Goal: Information Seeking & Learning: Understand process/instructions

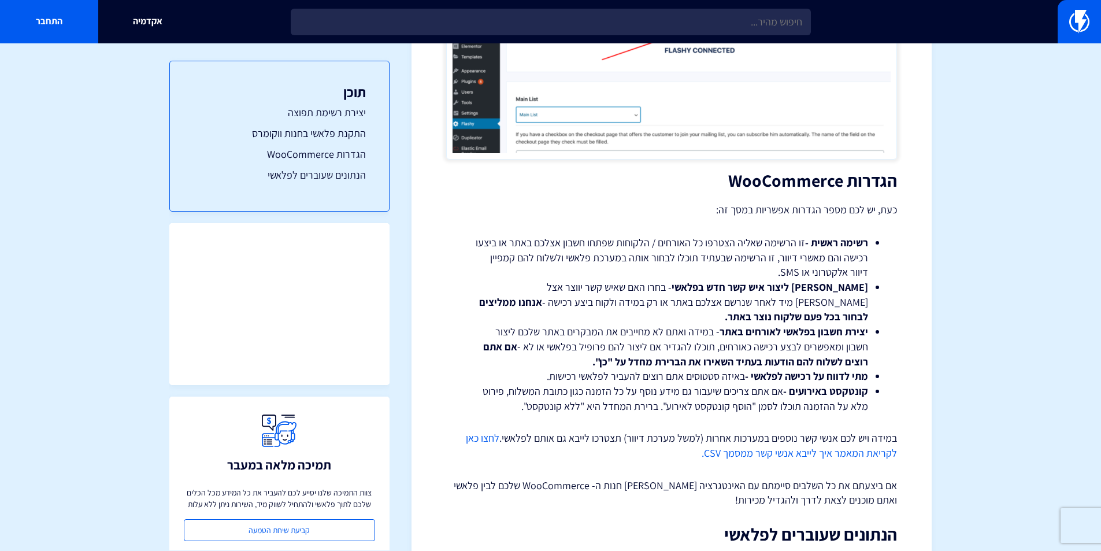
scroll to position [1733, 0]
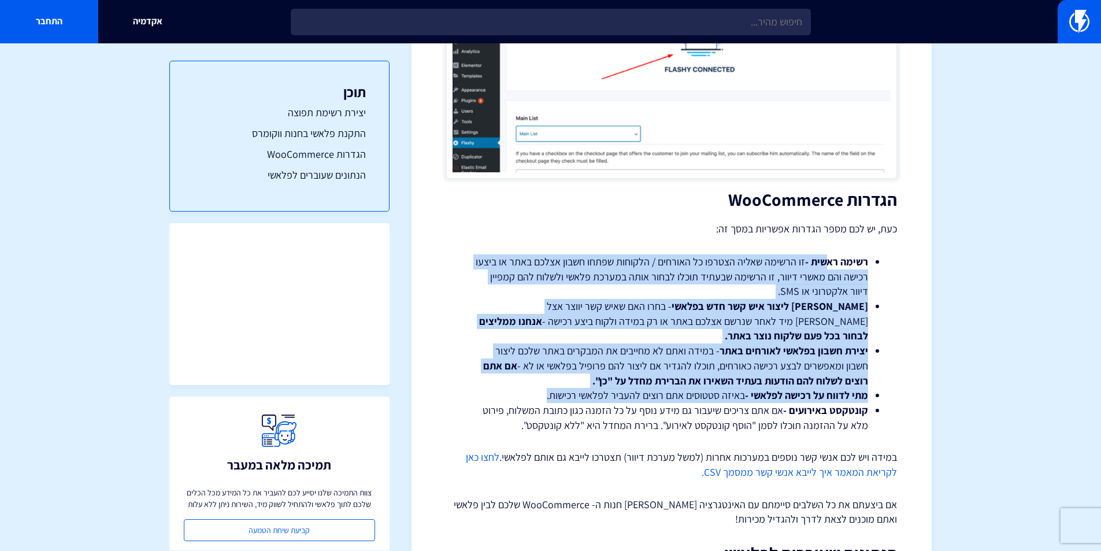
drag, startPoint x: 801, startPoint y: 265, endPoint x: 505, endPoint y: 362, distance: 311.9
click at [504, 367] on ul "רשימה ראשית - זו הרשימה שאליה הצטרפו כל האורחים / הלקוחות שפתחו חשבון אצלכם באת…" at bounding box center [671, 343] width 416 height 178
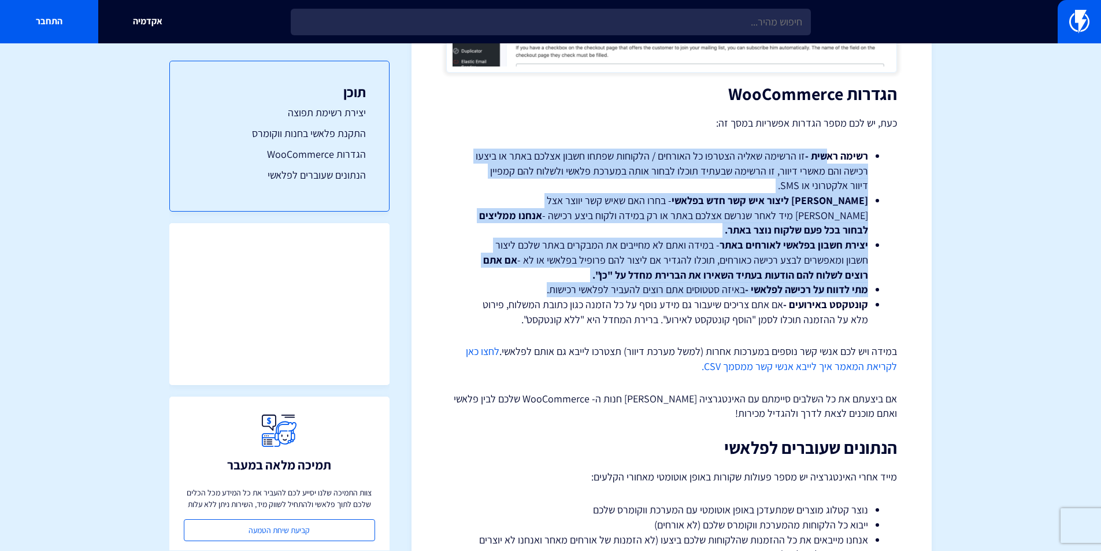
scroll to position [1849, 0]
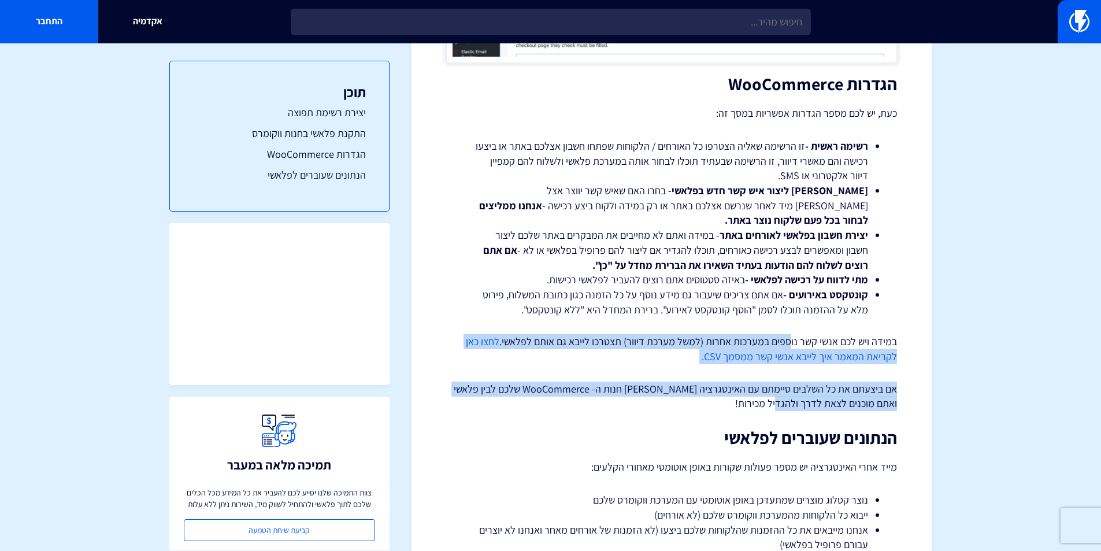
drag, startPoint x: 789, startPoint y: 314, endPoint x: 717, endPoint y: 376, distance: 95.0
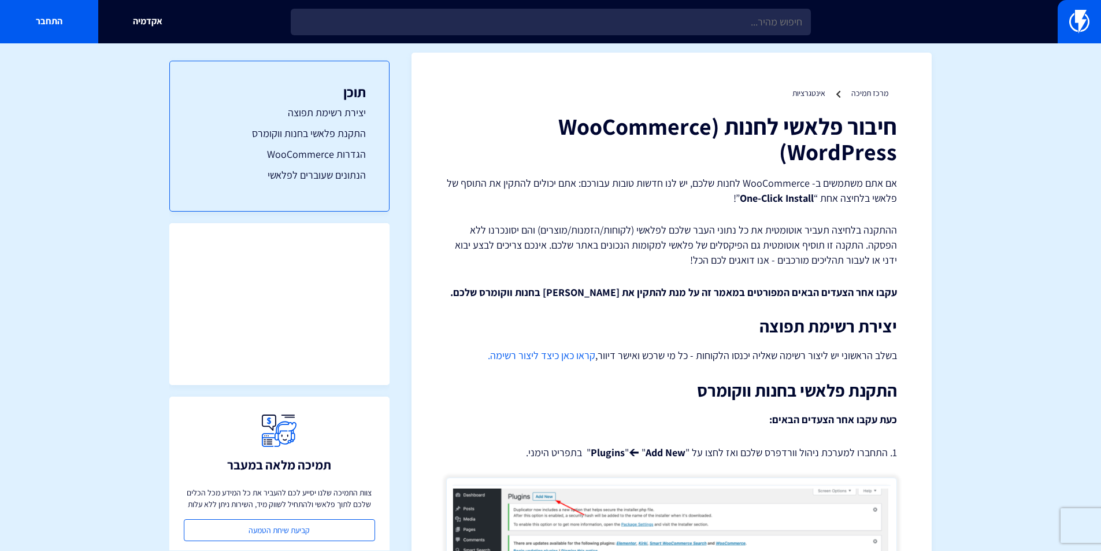
scroll to position [0, 0]
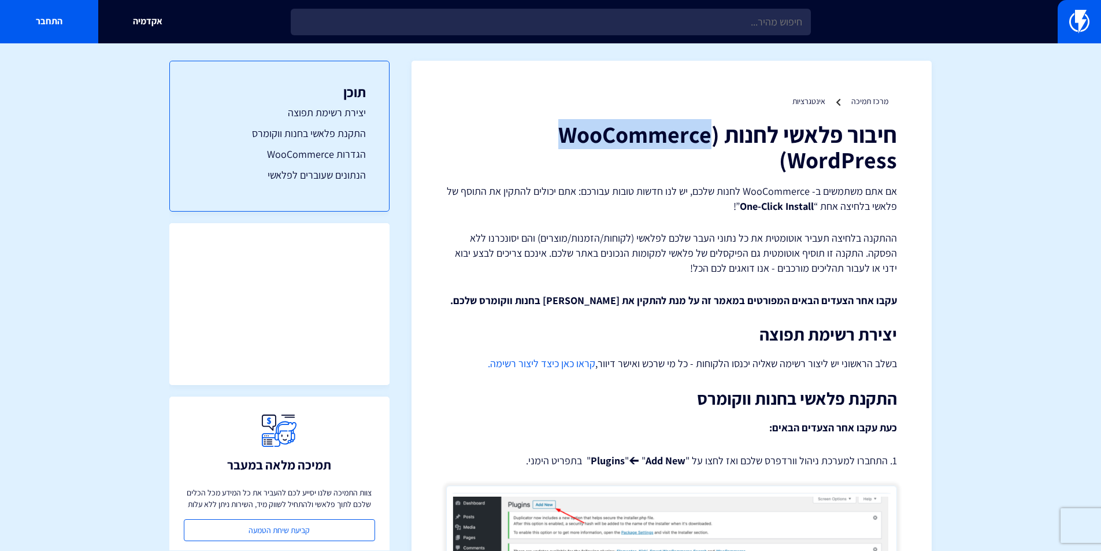
drag, startPoint x: 563, startPoint y: 133, endPoint x: 711, endPoint y: 136, distance: 148.5
click at [711, 136] on h1 "חיבור פלאשי לחנות (WooCommerce (WordPress" at bounding box center [671, 146] width 451 height 51
copy h1 "WooCommerce"
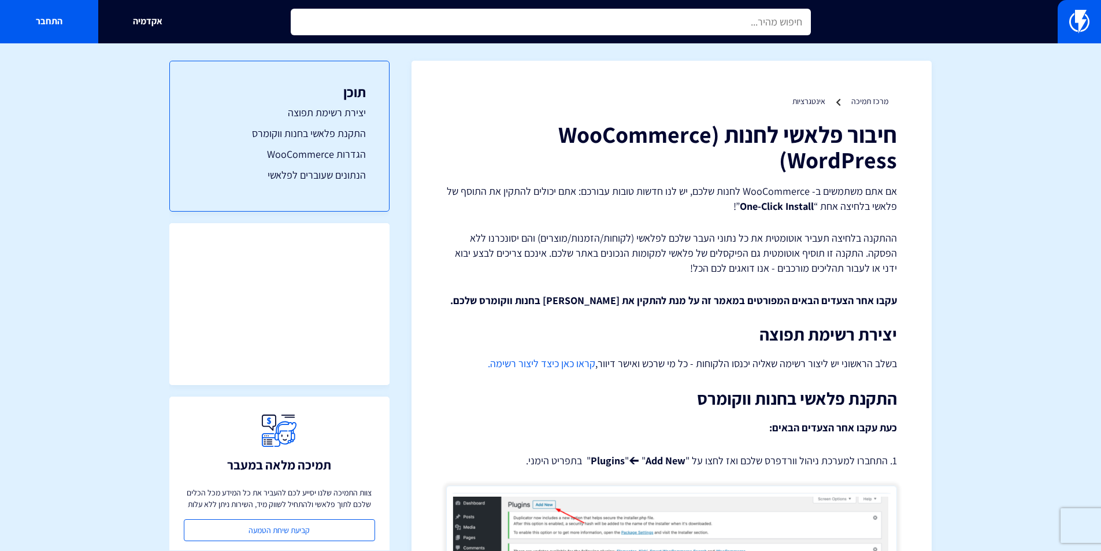
click at [640, 23] on input "text" at bounding box center [551, 22] width 520 height 27
paste input "WooCommerce"
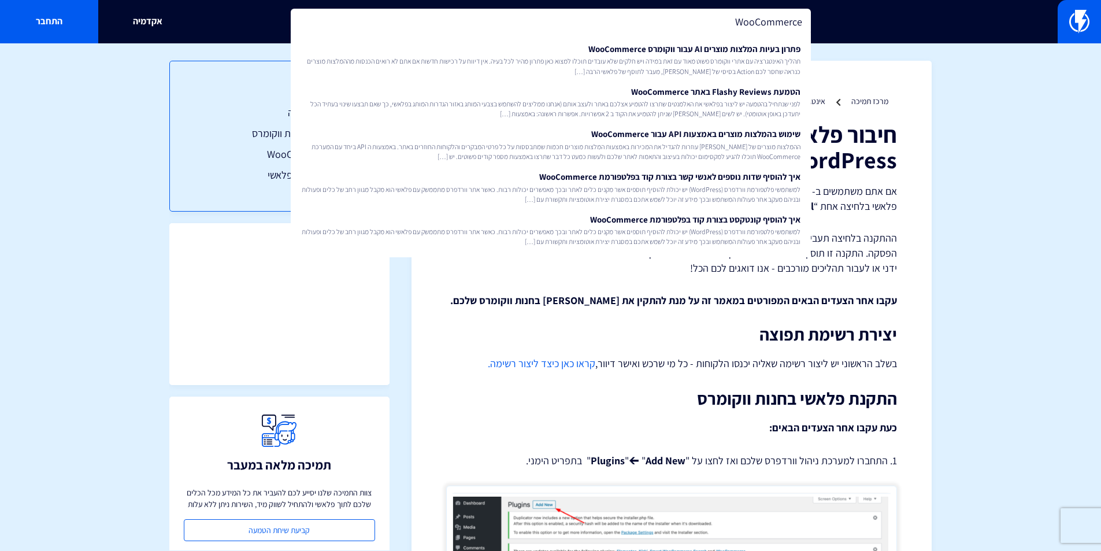
type input "WooCommerce"
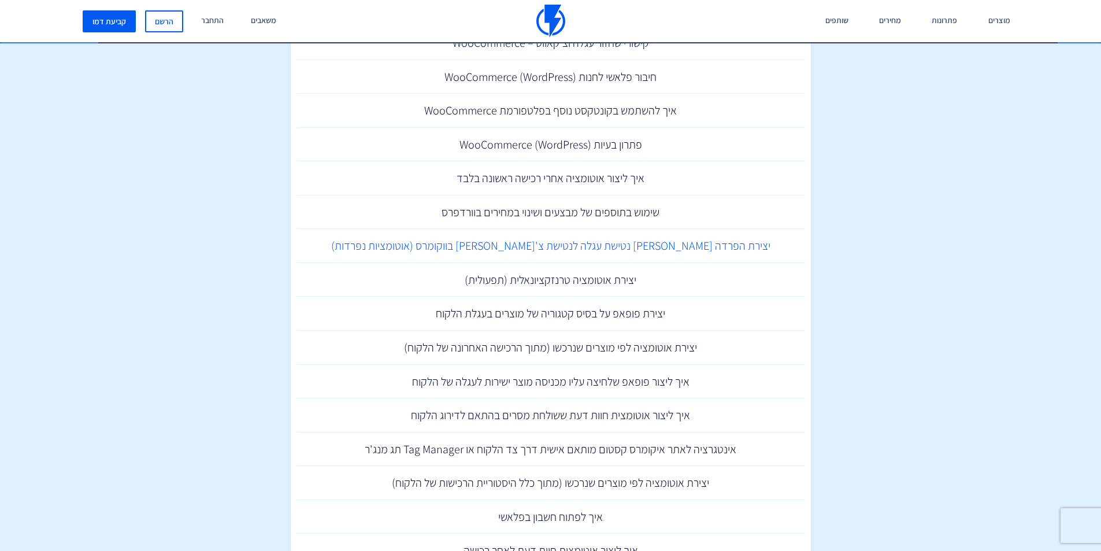
scroll to position [229, 0]
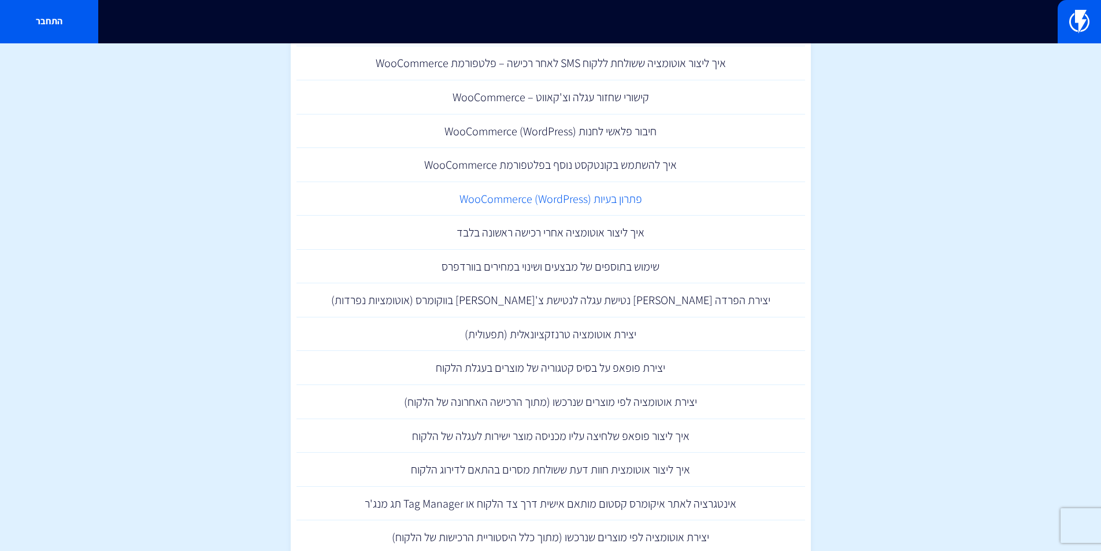
click at [525, 199] on link "פתרון בעיות (WooCommerce (WordPress" at bounding box center [550, 199] width 508 height 34
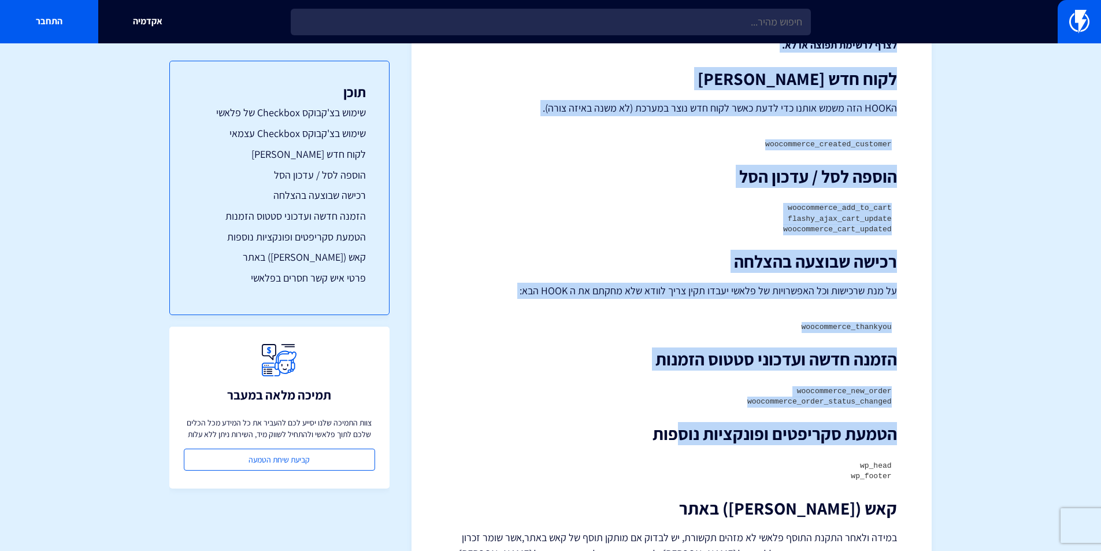
scroll to position [809, 0]
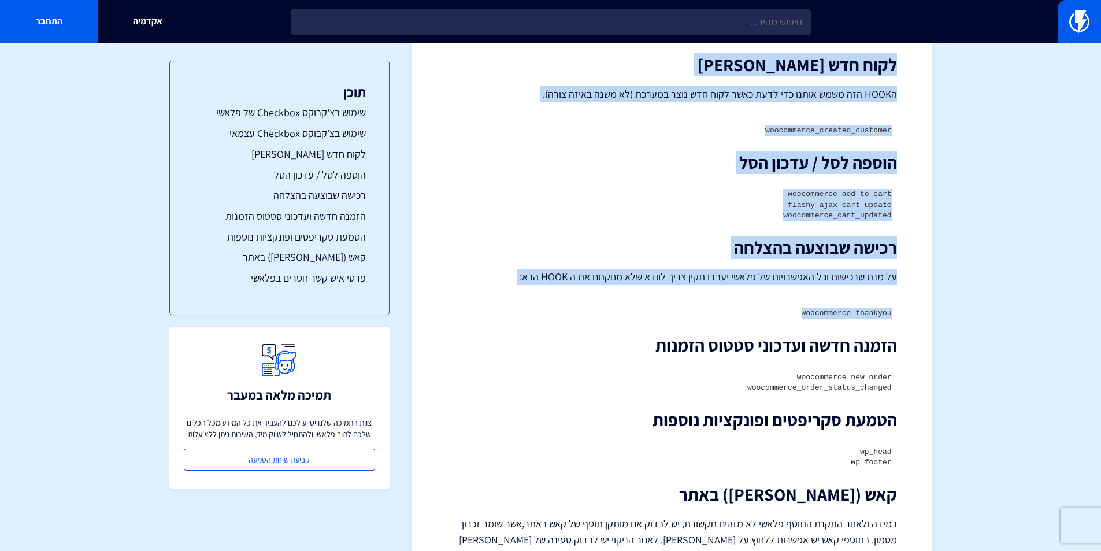
drag, startPoint x: 774, startPoint y: 183, endPoint x: 788, endPoint y: 309, distance: 127.3
click at [788, 309] on div "פתרון בעיות (WooCommerce (WordPress פלאשי תומכת בכל הגרסאות האחרונות של (WooCom…" at bounding box center [671, 157] width 451 height 1690
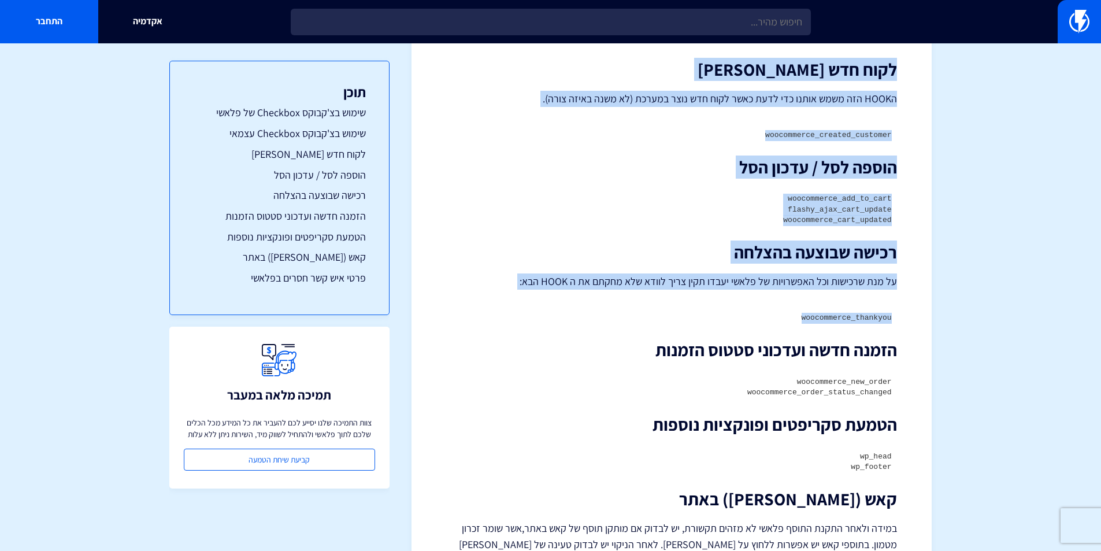
scroll to position [795, 0]
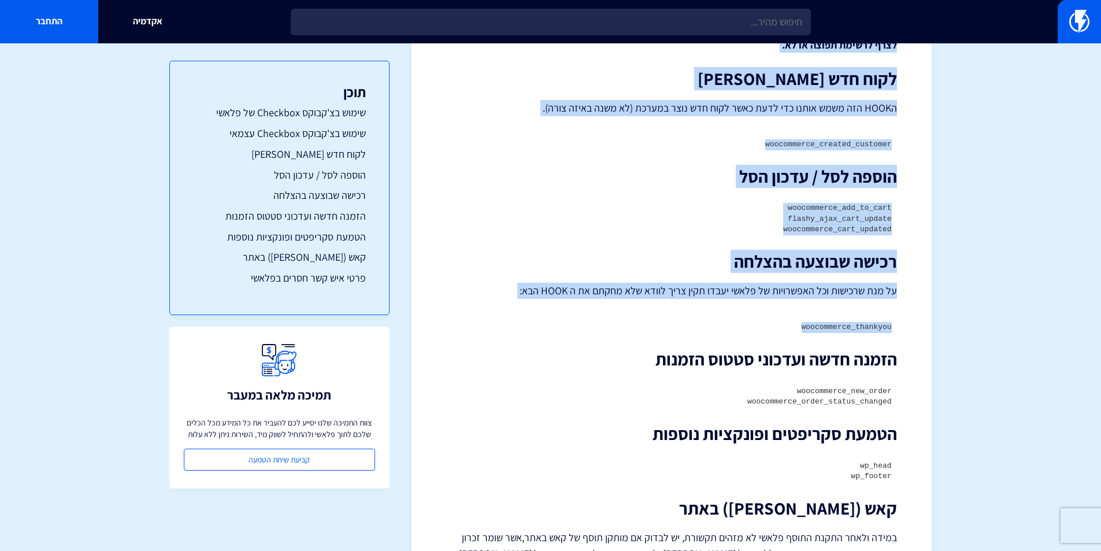
drag, startPoint x: 836, startPoint y: 323, endPoint x: 841, endPoint y: 321, distance: 6.0
click at [837, 322] on pre "woocommerce_thankyou" at bounding box center [671, 327] width 451 height 22
click at [814, 283] on p "על מנת שרכישות וכל האפשרויות של פלאשי יעבדו תקין צריך לוודא שלא מחקתם את ה HOOK…" at bounding box center [671, 291] width 451 height 16
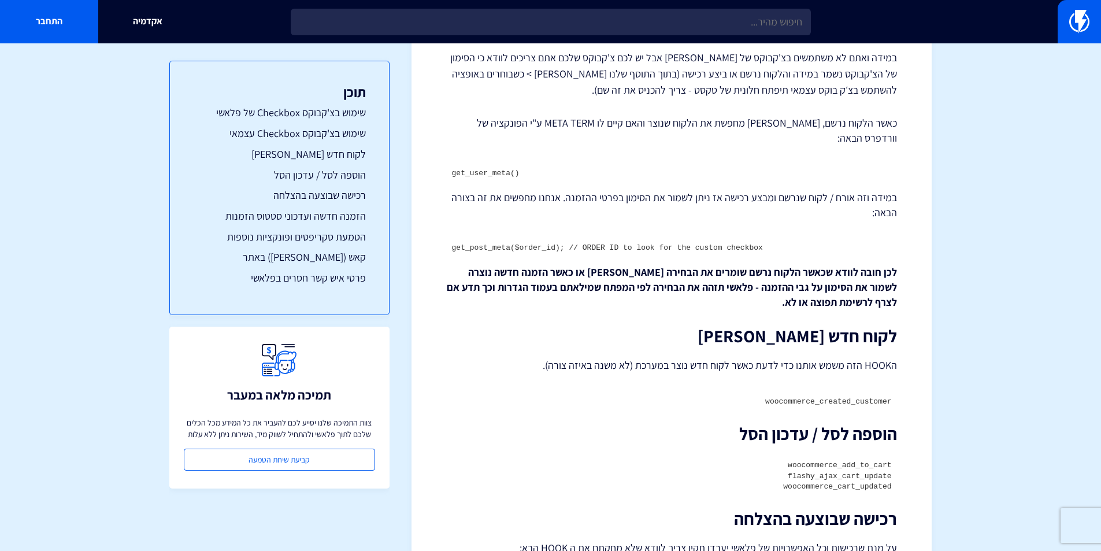
scroll to position [622, 0]
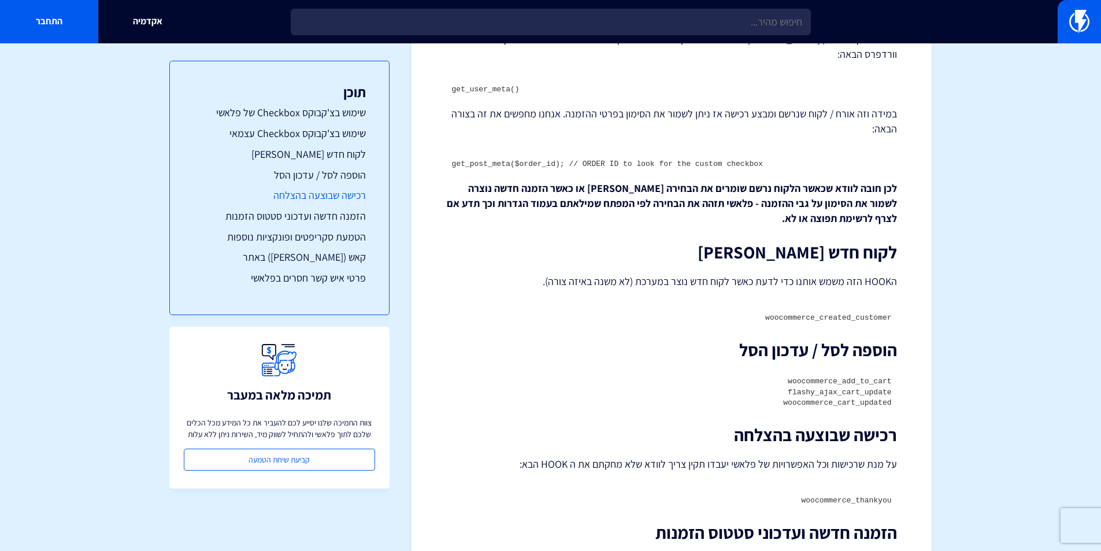
click at [332, 198] on link "רכישה שבוצעה בהצלחה" at bounding box center [279, 195] width 173 height 15
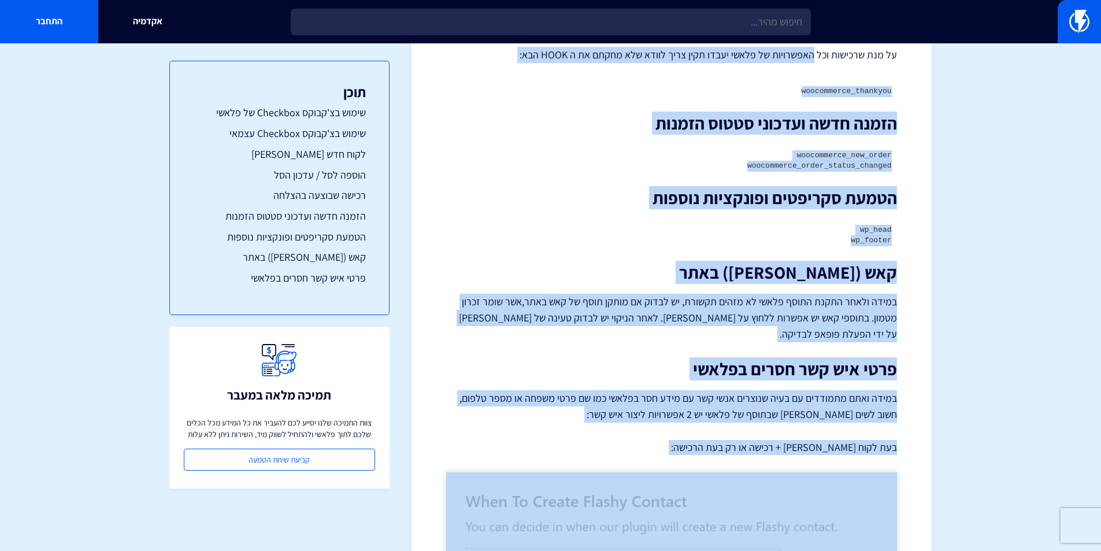
scroll to position [1101, 0]
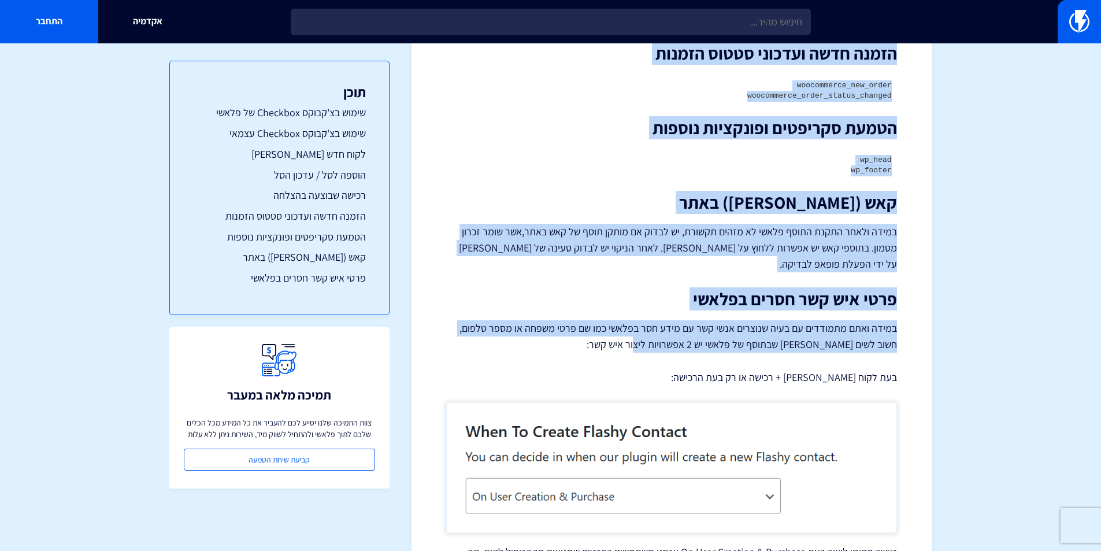
drag, startPoint x: 796, startPoint y: 125, endPoint x: 615, endPoint y: 327, distance: 270.5
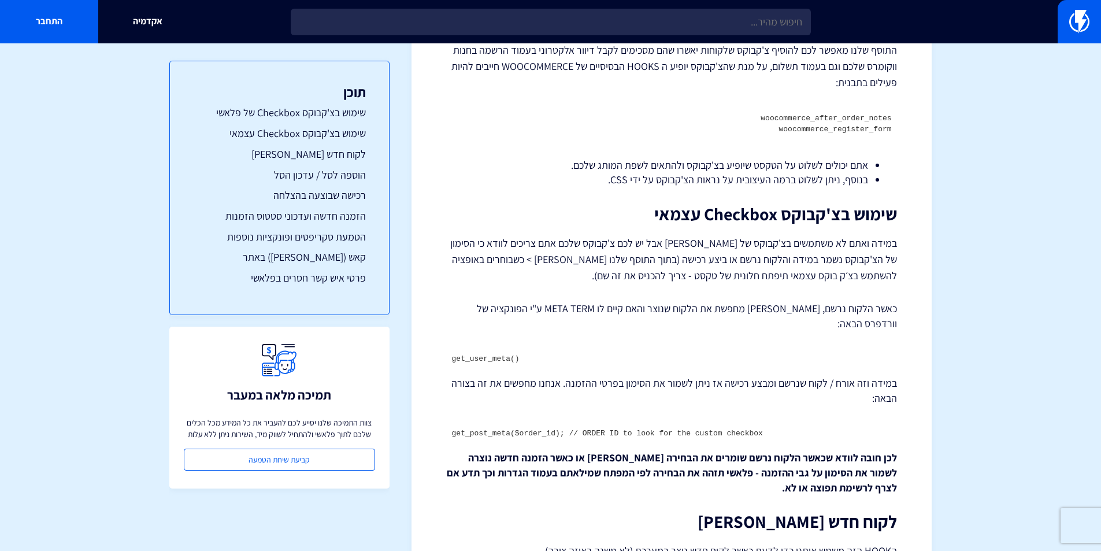
scroll to position [0, 0]
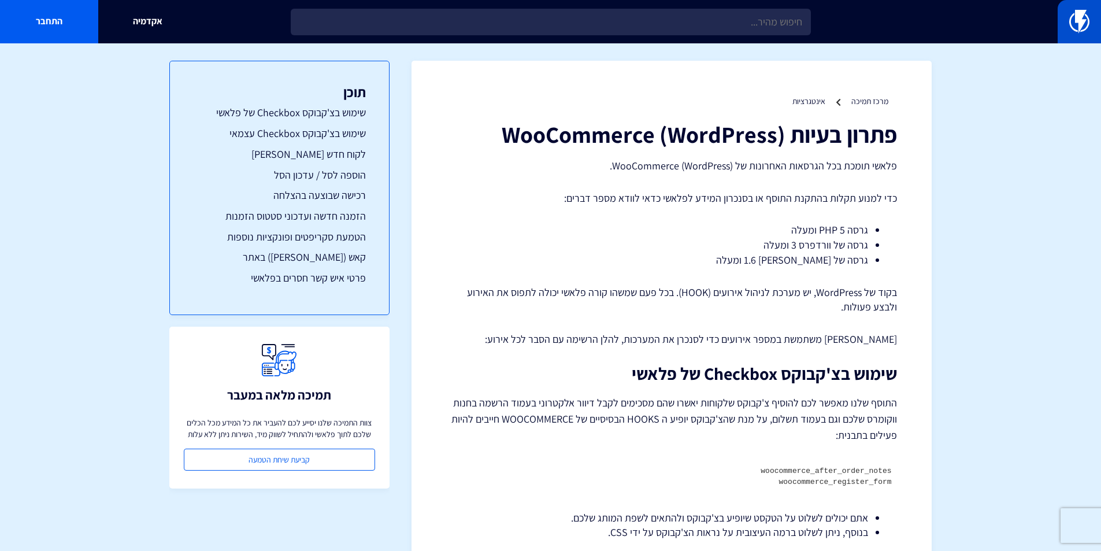
click at [1084, 19] on img at bounding box center [1079, 21] width 20 height 23
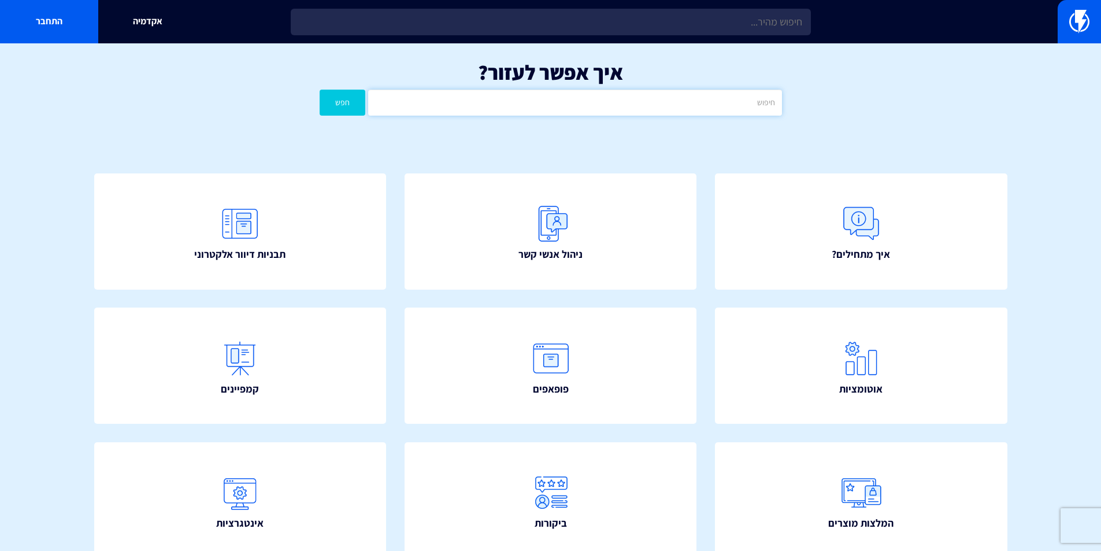
click at [466, 102] on input "text" at bounding box center [574, 103] width 413 height 26
type input "י"
type input "hooks"
click at [320, 90] on button "חפש" at bounding box center [343, 103] width 46 height 26
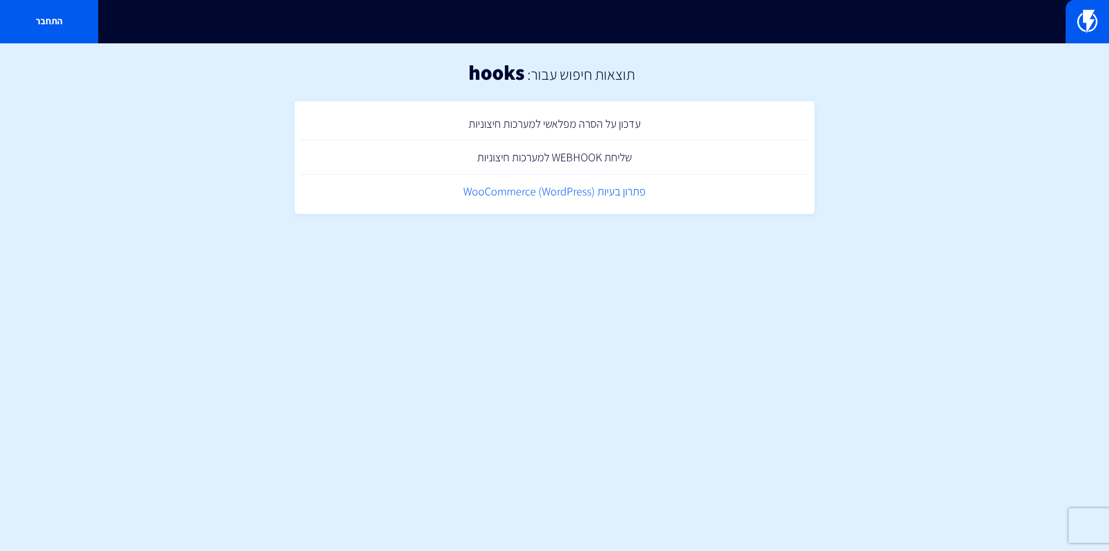
click at [536, 194] on link "פתרון בעיות (WooCommerce (WordPress" at bounding box center [554, 192] width 508 height 34
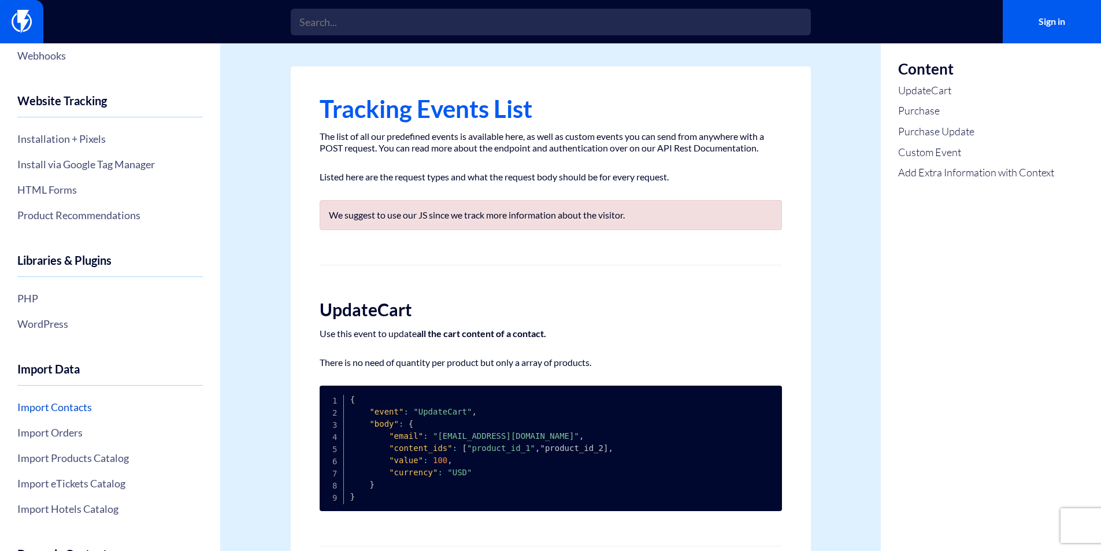
scroll to position [231, 0]
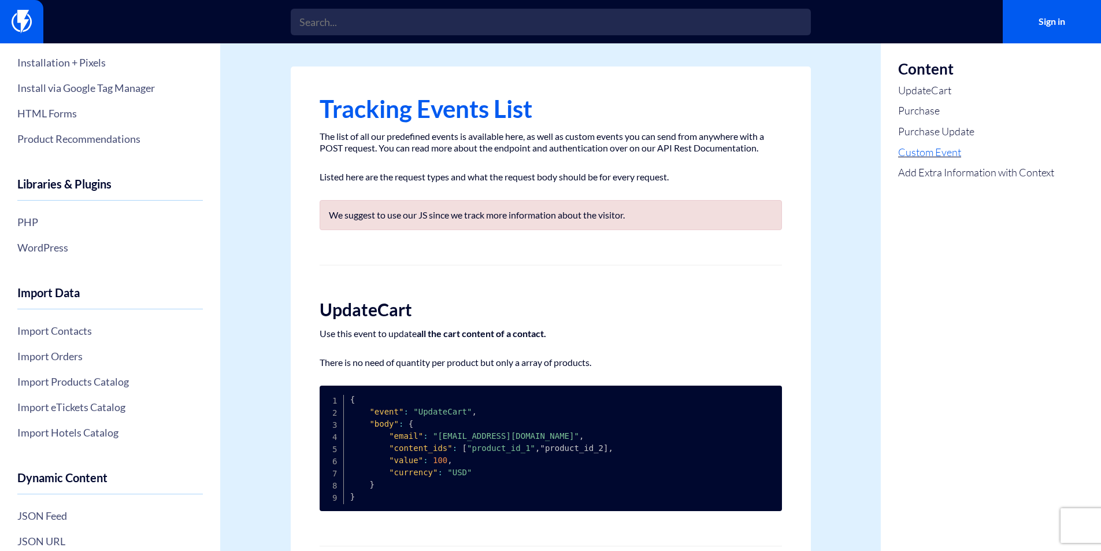
click at [925, 153] on link "Custom Event" at bounding box center [976, 152] width 156 height 15
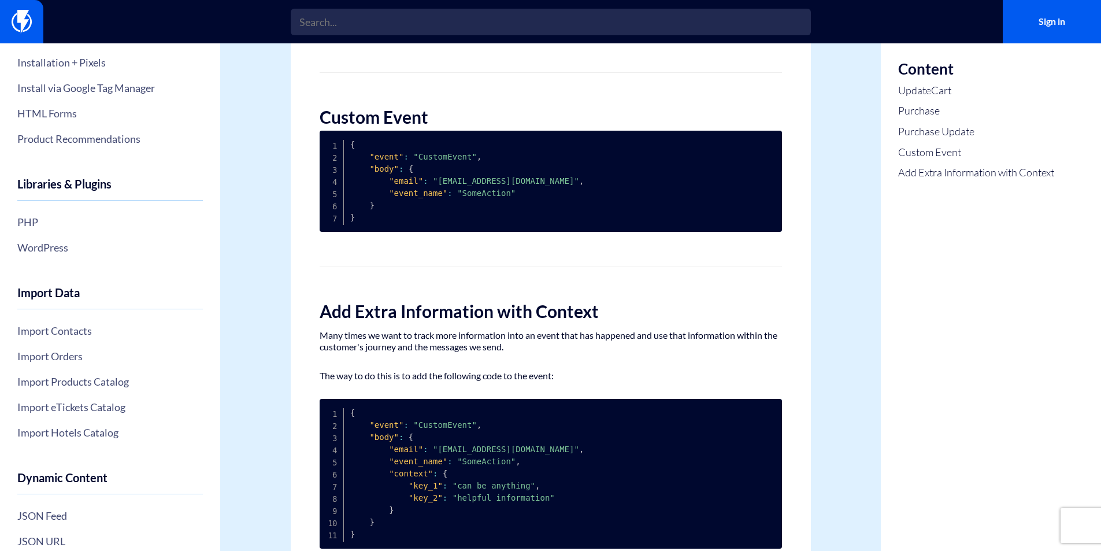
scroll to position [996, 0]
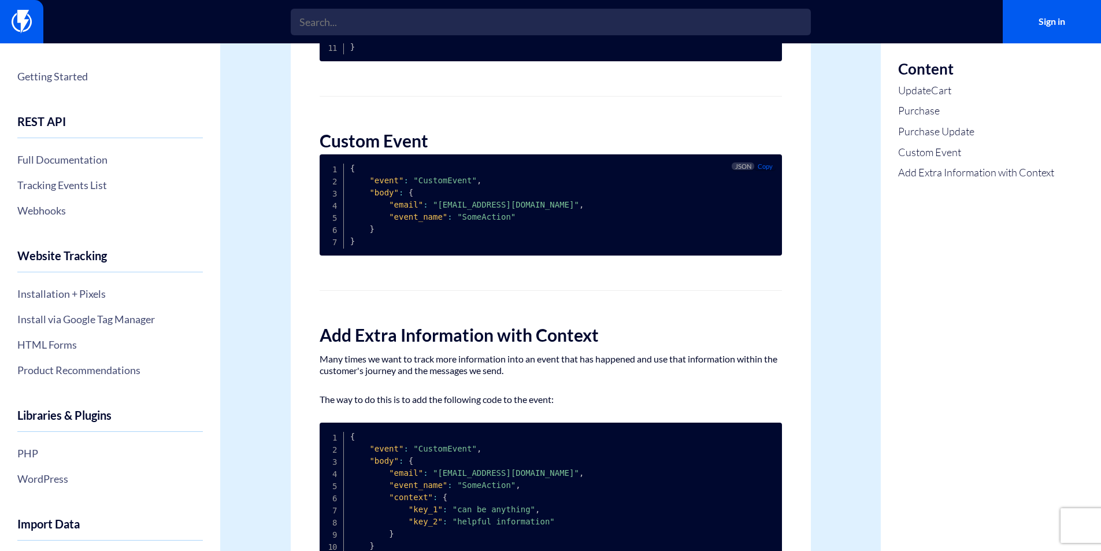
scroll to position [881, 0]
